Goal: Information Seeking & Learning: Learn about a topic

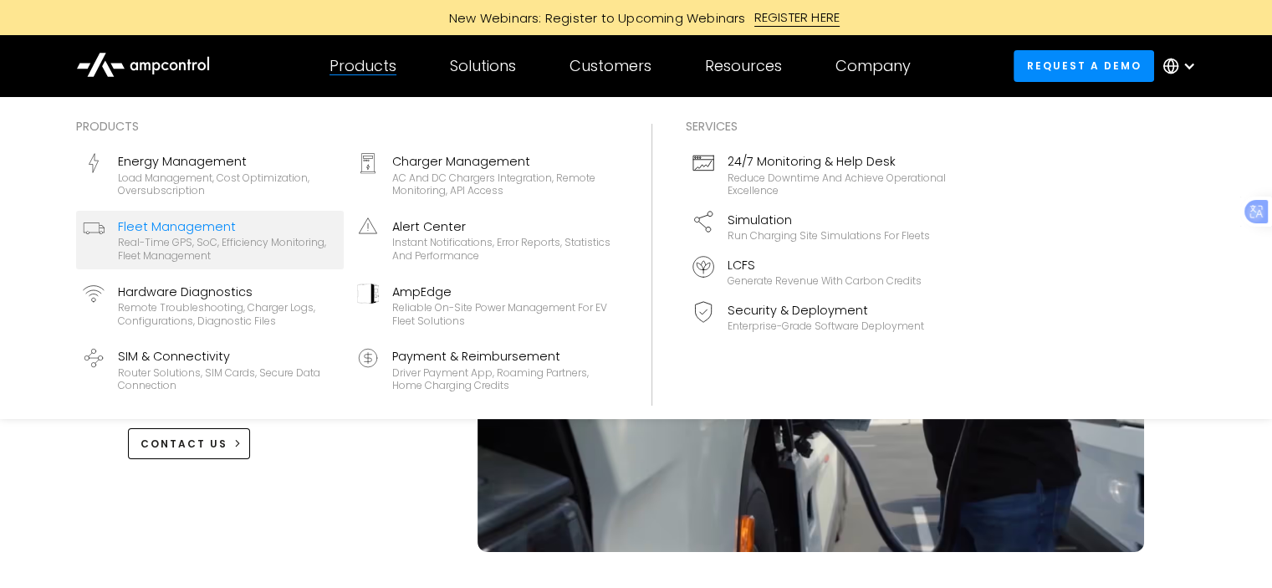
click at [256, 232] on div "Fleet Management" at bounding box center [227, 226] width 219 height 18
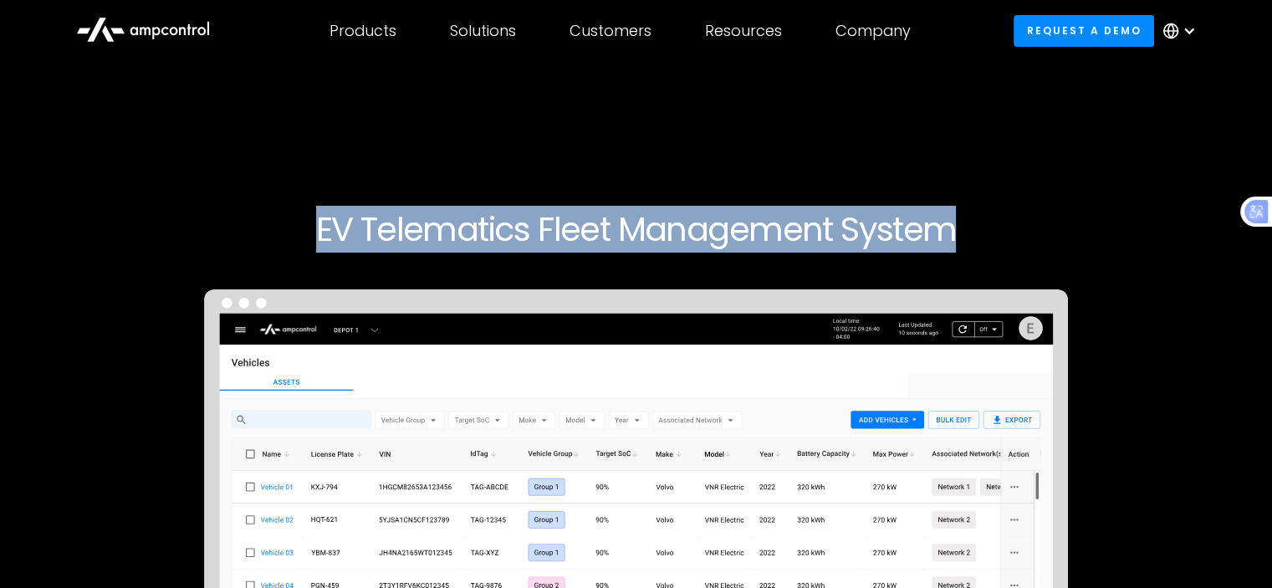
drag, startPoint x: 321, startPoint y: 228, endPoint x: 947, endPoint y: 236, distance: 625.7
click at [947, 236] on h1 "EV Telematics Fleet Management System" at bounding box center [636, 229] width 1017 height 40
copy h1 "EV Telematics Fleet Management System"
